Goal: Task Accomplishment & Management: Use online tool/utility

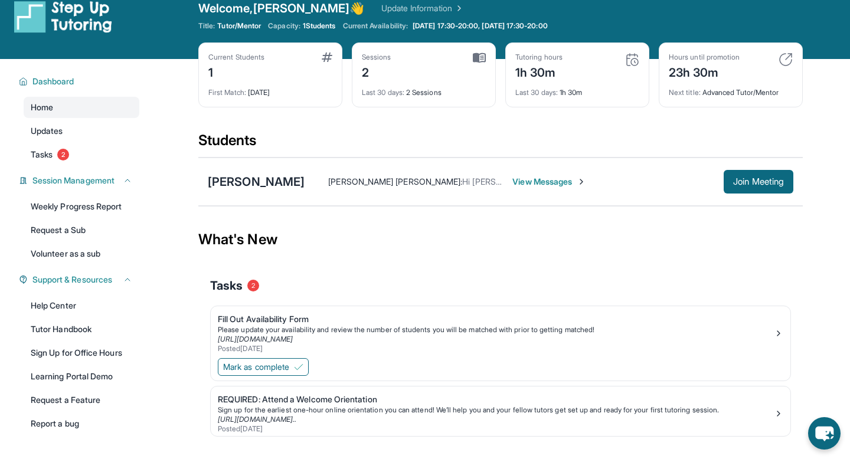
scroll to position [19, 0]
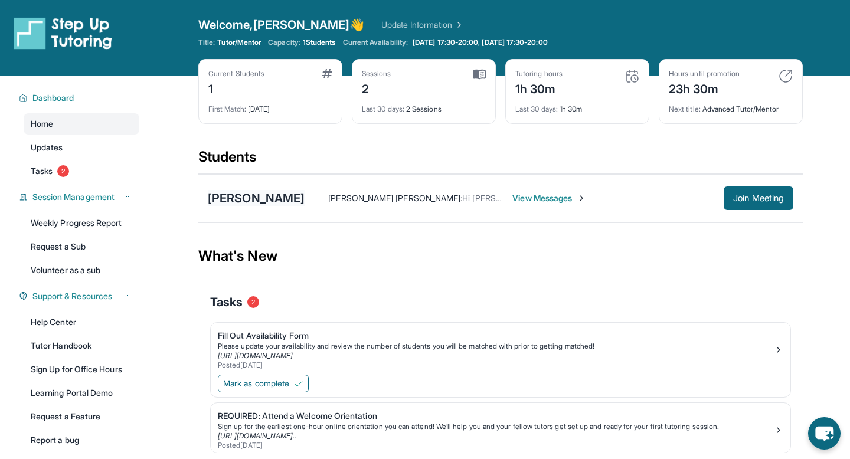
click at [241, 196] on div "[PERSON_NAME]" at bounding box center [256, 198] width 97 height 17
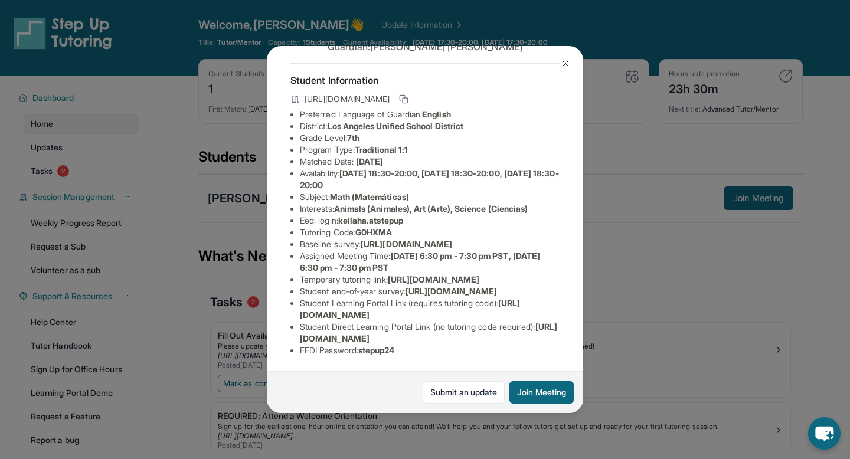
scroll to position [61, 0]
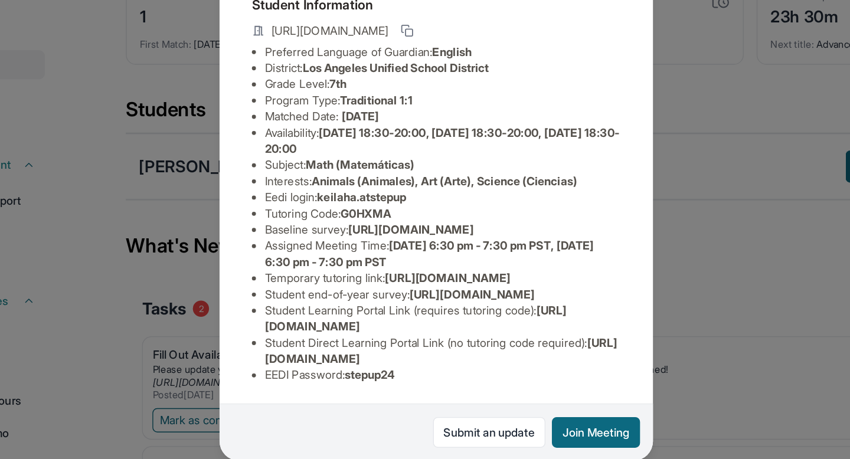
click at [451, 109] on span "English" at bounding box center [436, 114] width 29 height 10
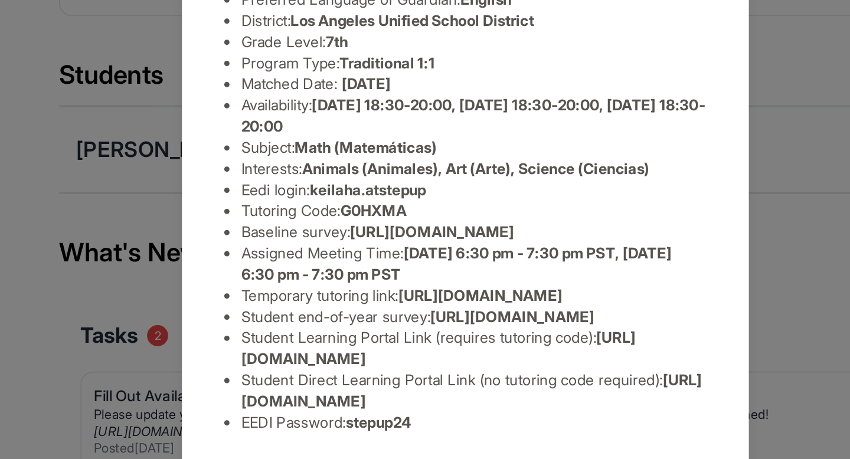
scroll to position [152, 0]
click at [607, 212] on div "Keilah Aguilar Guardian: Rebeca Juarez Student Information https://student-port…" at bounding box center [425, 229] width 850 height 459
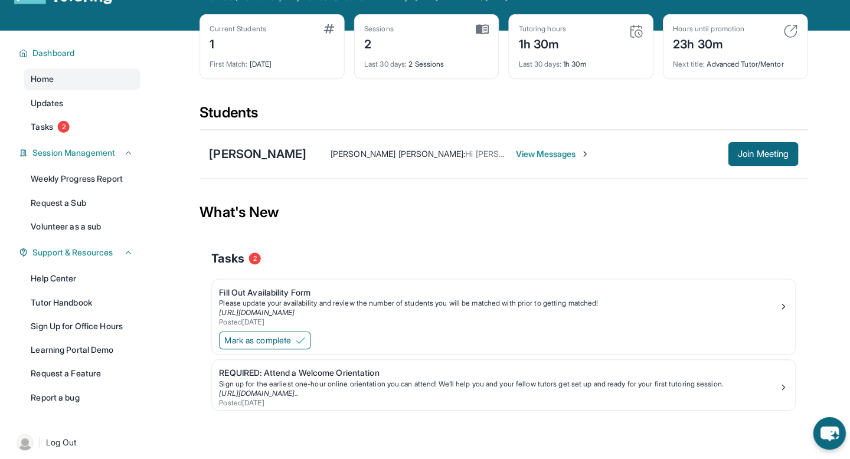
scroll to position [44, 0]
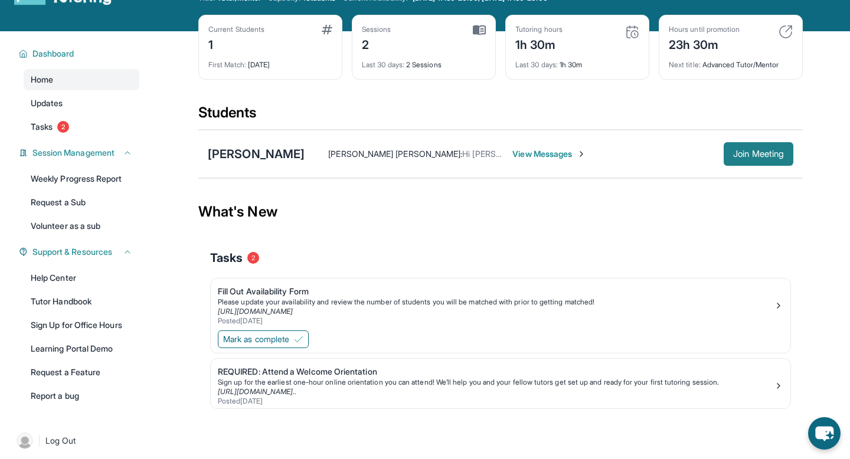
click at [769, 162] on button "Join Meeting" at bounding box center [758, 154] width 70 height 24
